Goal: Task Accomplishment & Management: Manage account settings

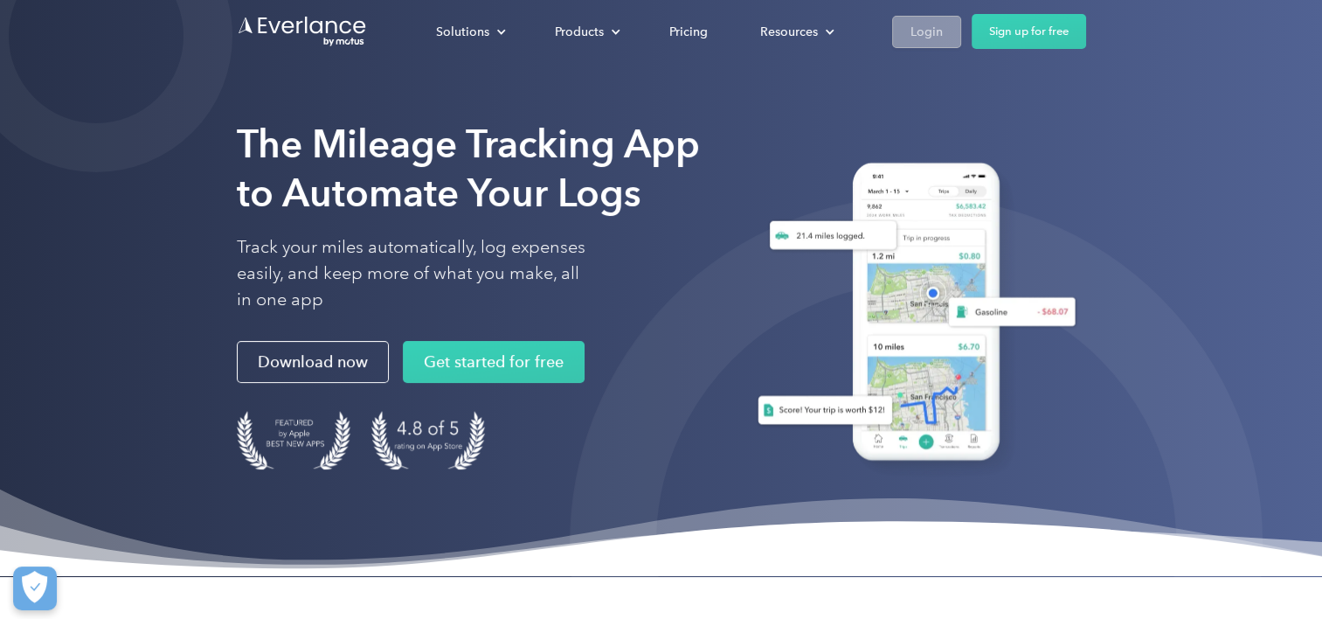
click at [922, 34] on div "Login" at bounding box center [927, 32] width 32 height 22
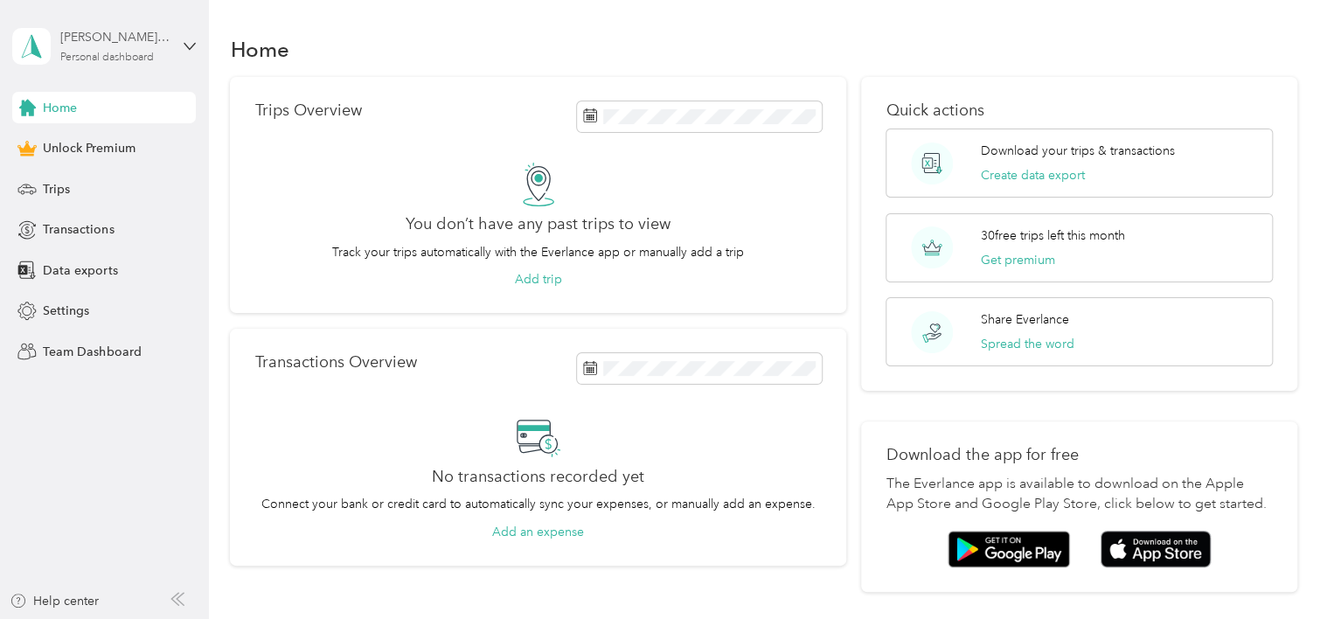
click at [161, 42] on div "[PERSON_NAME][EMAIL_ADDRESS][PERSON_NAME][DOMAIN_NAME]" at bounding box center [114, 37] width 109 height 18
click at [49, 136] on div "Log out" at bounding box center [61, 137] width 67 height 18
